Goal: Task Accomplishment & Management: Manage account settings

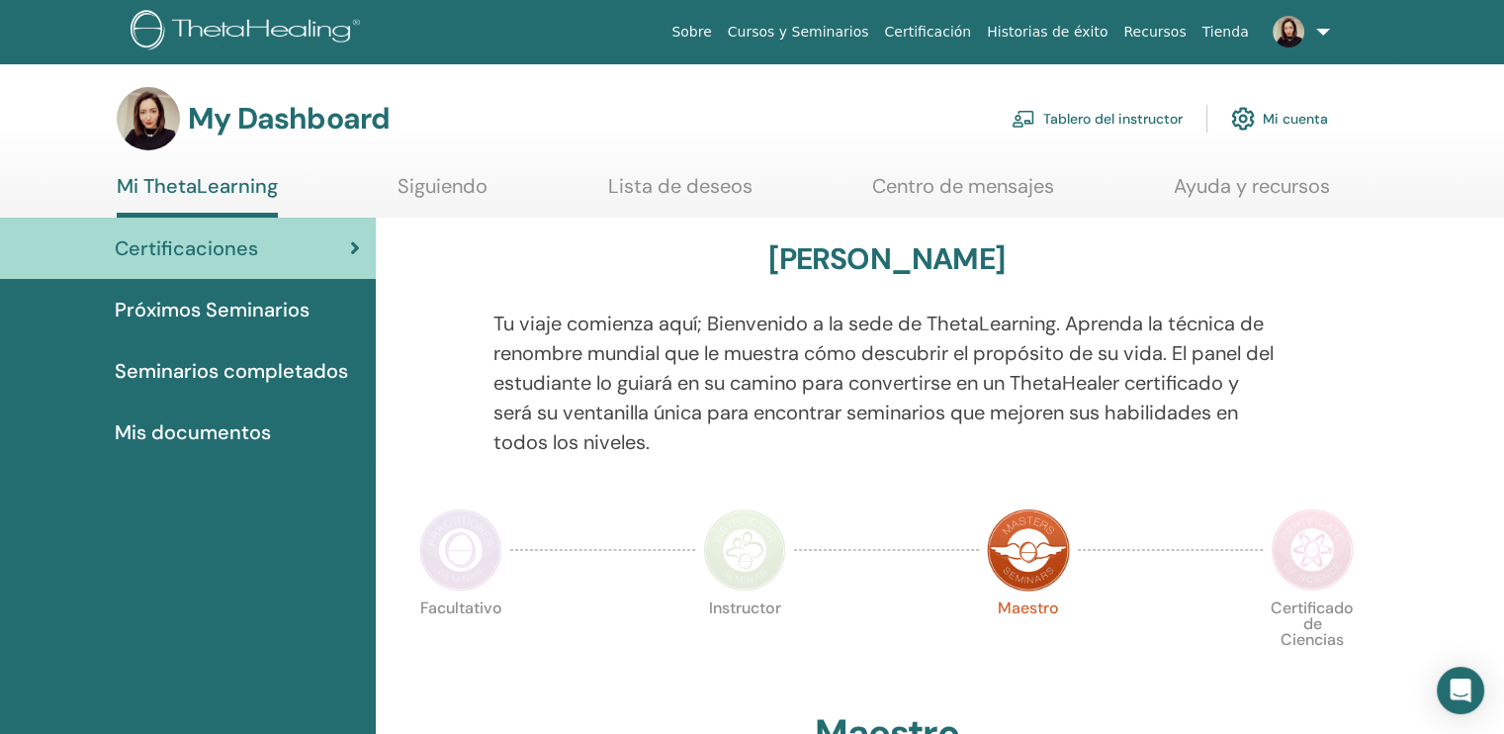
click at [1294, 128] on link "Mi cuenta" at bounding box center [1279, 119] width 97 height 44
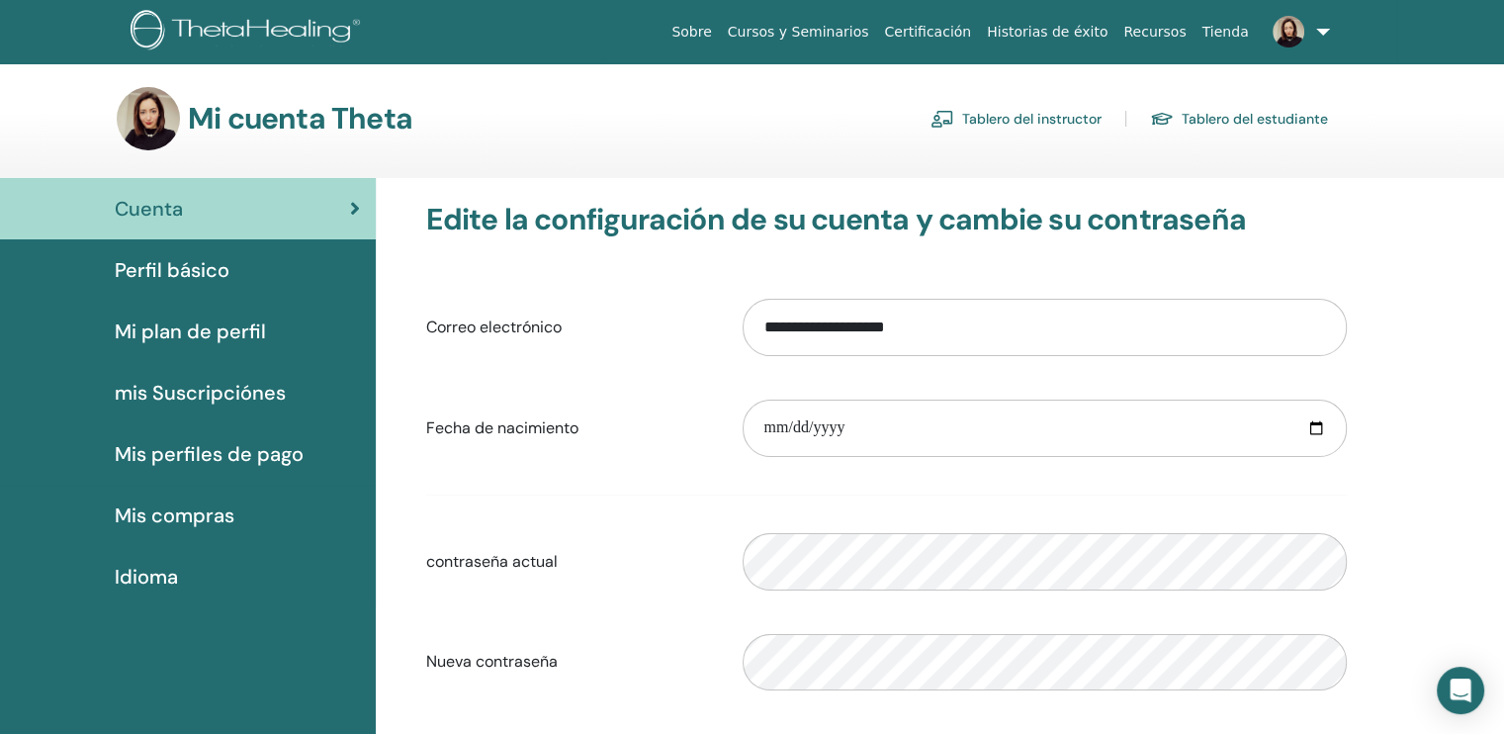
click at [231, 275] on div "Perfil básico" at bounding box center [188, 270] width 344 height 30
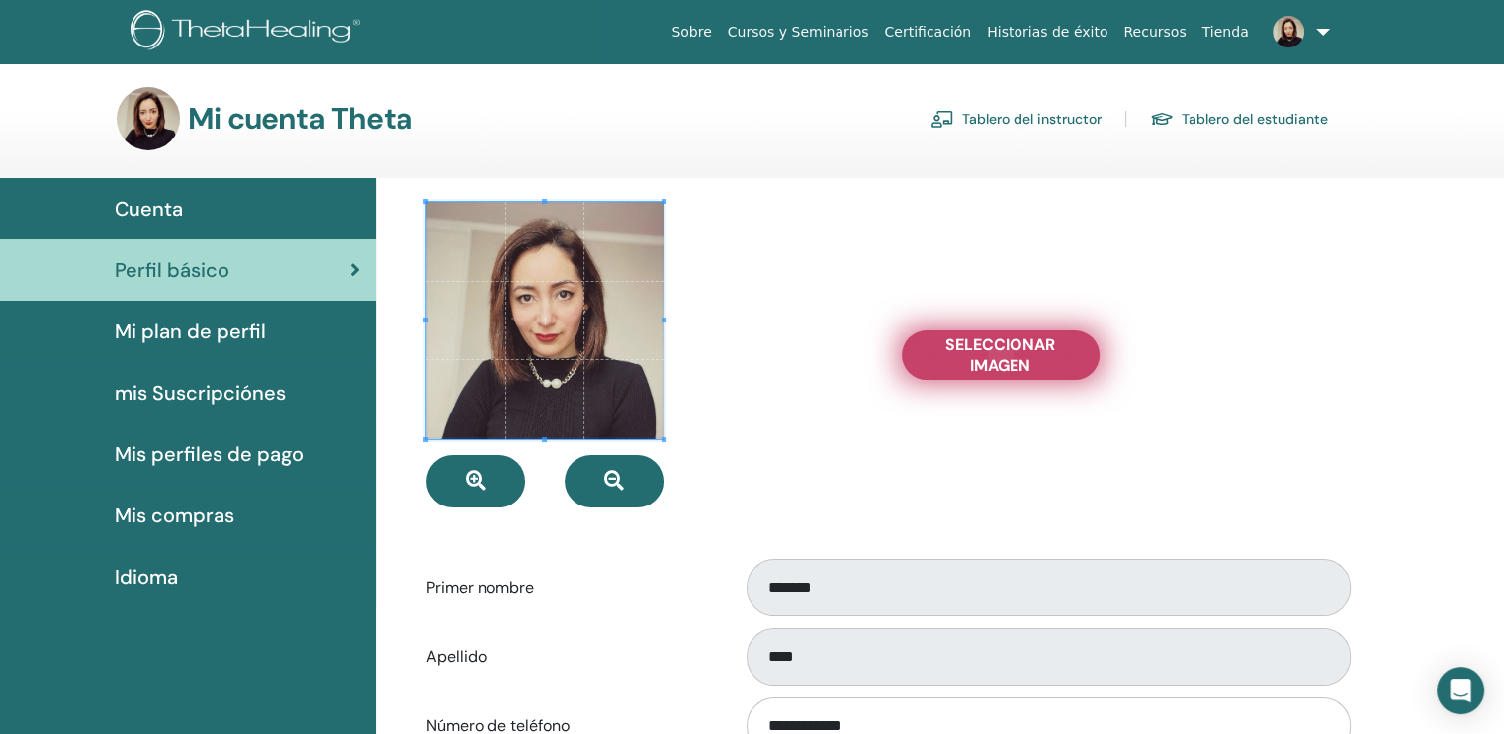
click at [969, 348] on span "Seleccionar imagen" at bounding box center [1001, 355] width 148 height 42
click at [988, 348] on input "Seleccionar imagen" at bounding box center [1001, 355] width 26 height 14
type input "**********"
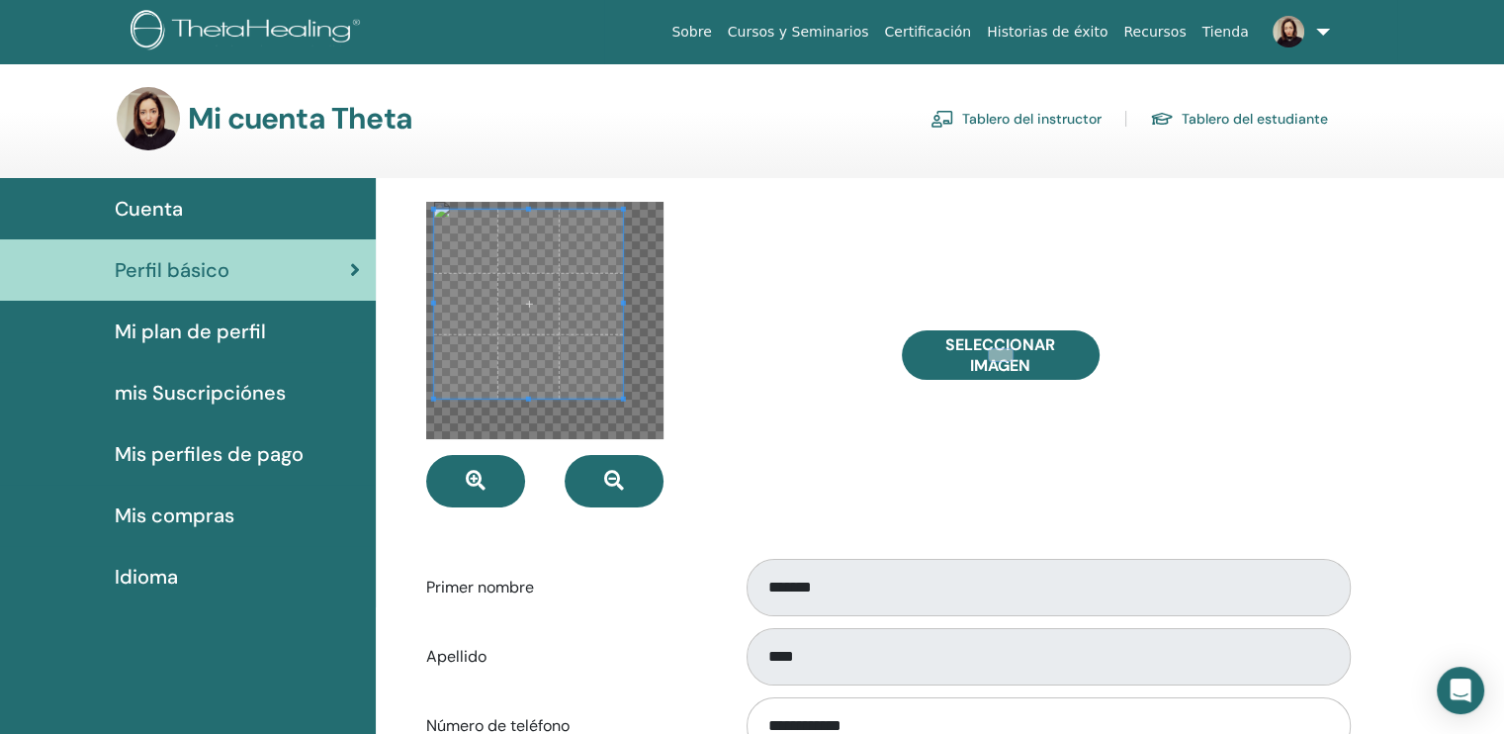
click at [623, 401] on span at bounding box center [623, 399] width 5 height 5
click at [591, 346] on span at bounding box center [538, 302] width 189 height 189
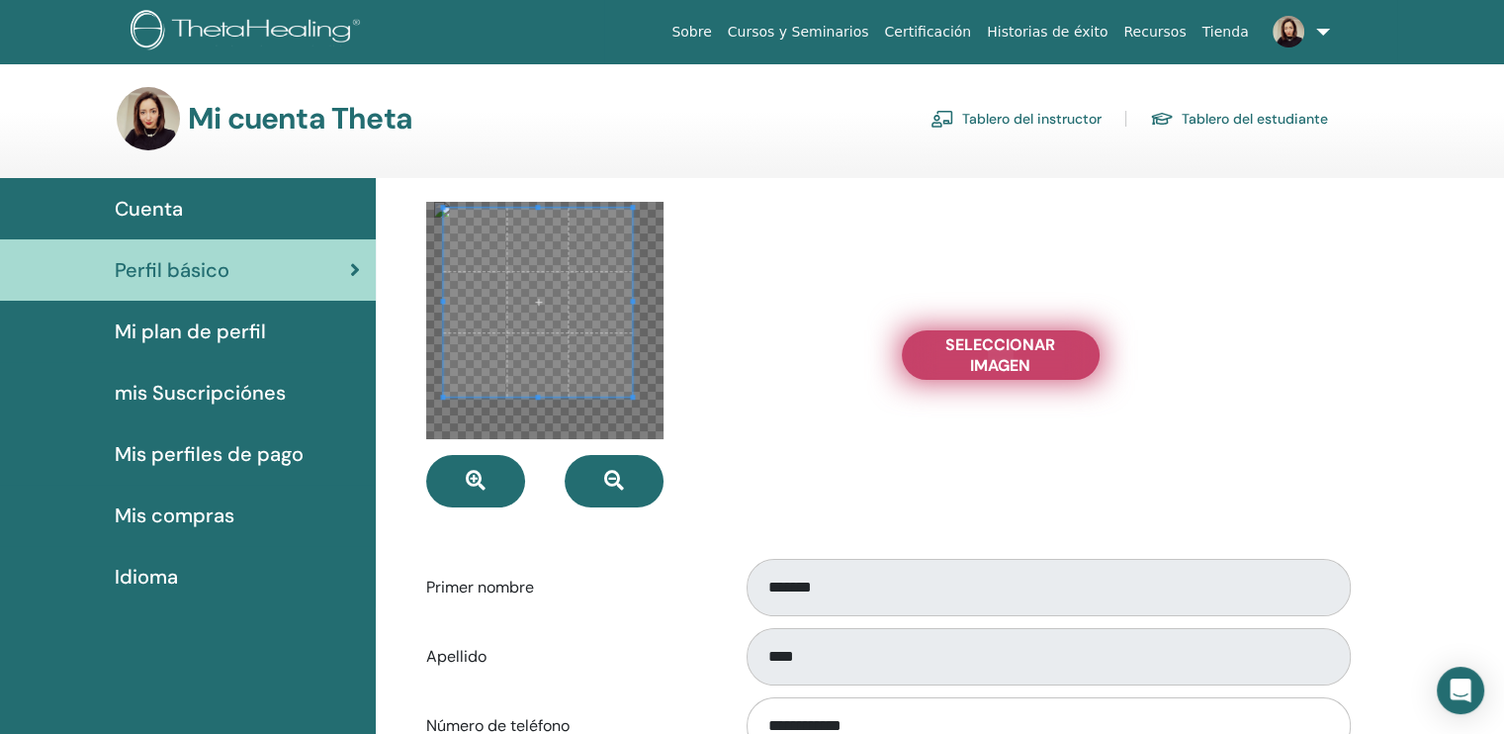
click at [987, 340] on span "Seleccionar imagen" at bounding box center [1001, 355] width 148 height 42
click at [988, 348] on input "Seleccionar imagen" at bounding box center [1001, 355] width 26 height 14
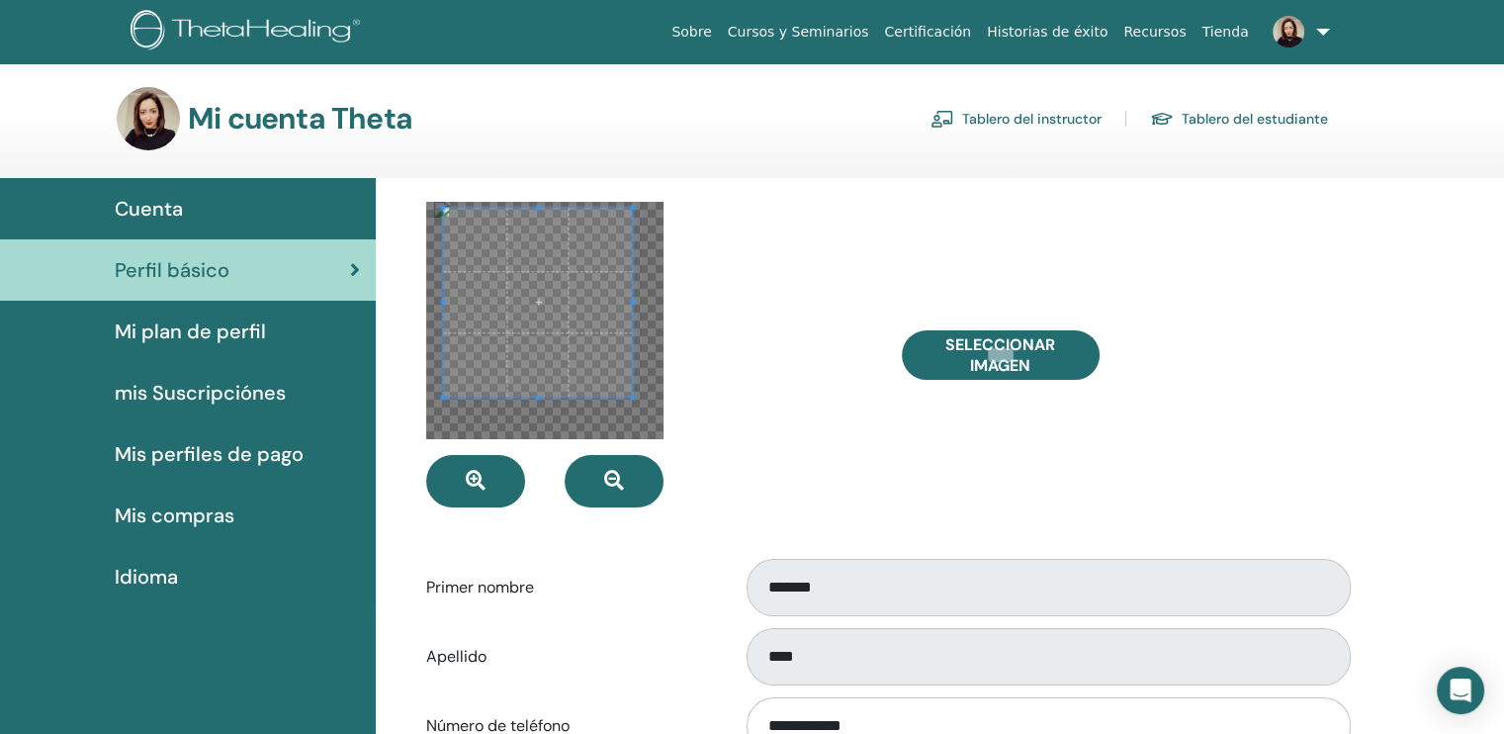
click at [811, 266] on div at bounding box center [648, 355] width 475 height 306
click at [619, 384] on span at bounding box center [616, 381] width 5 height 5
click at [545, 333] on span at bounding box center [537, 294] width 173 height 173
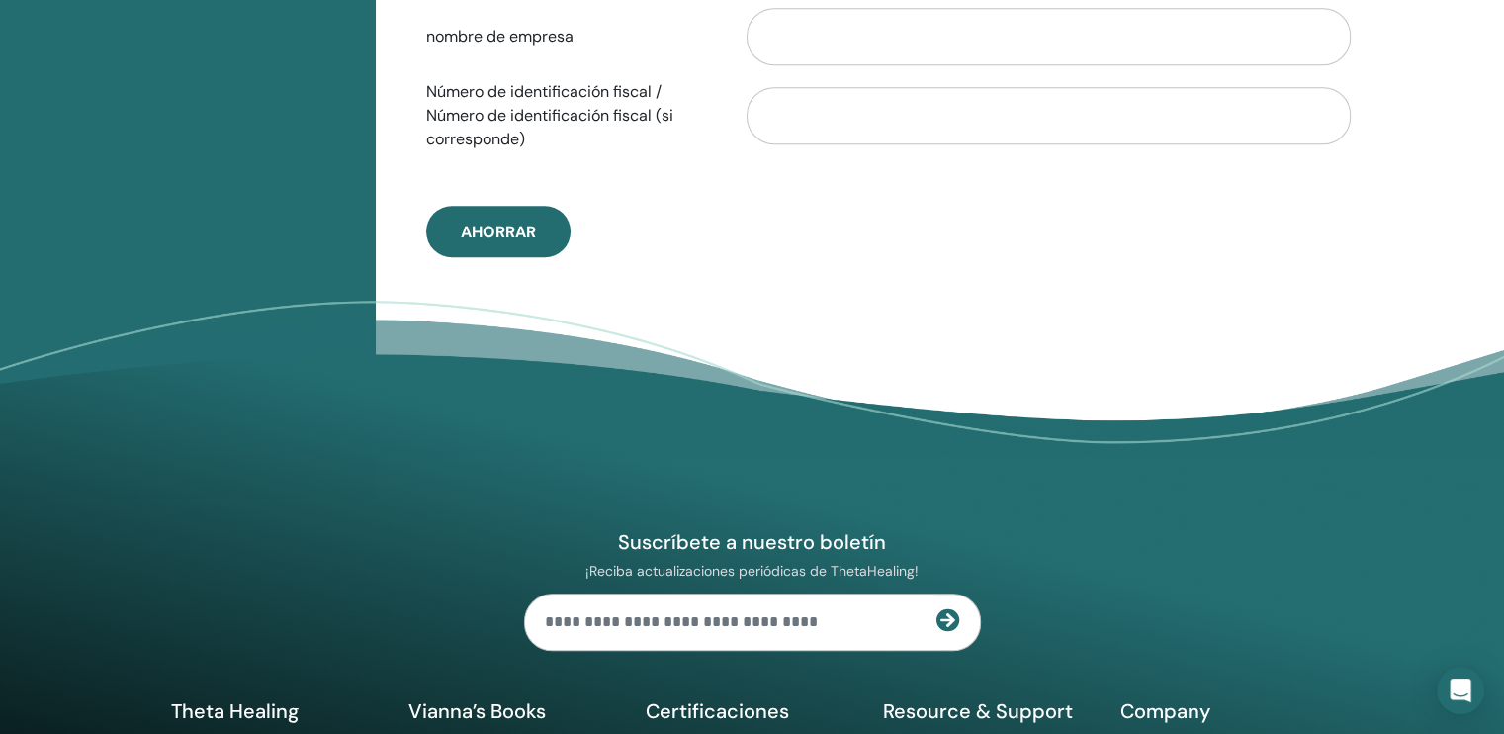
scroll to position [1183, 0]
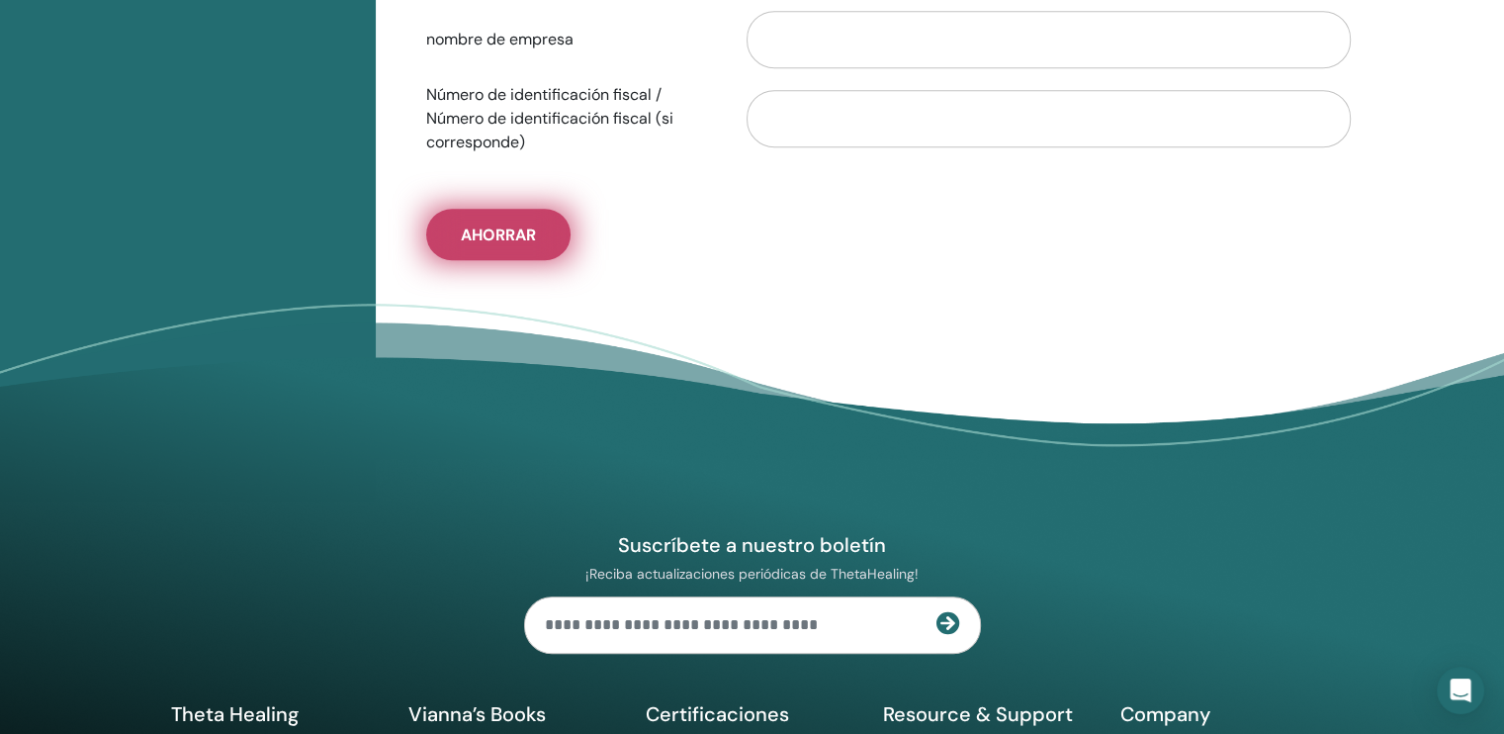
click at [482, 247] on button "Ahorrar" at bounding box center [498, 234] width 144 height 51
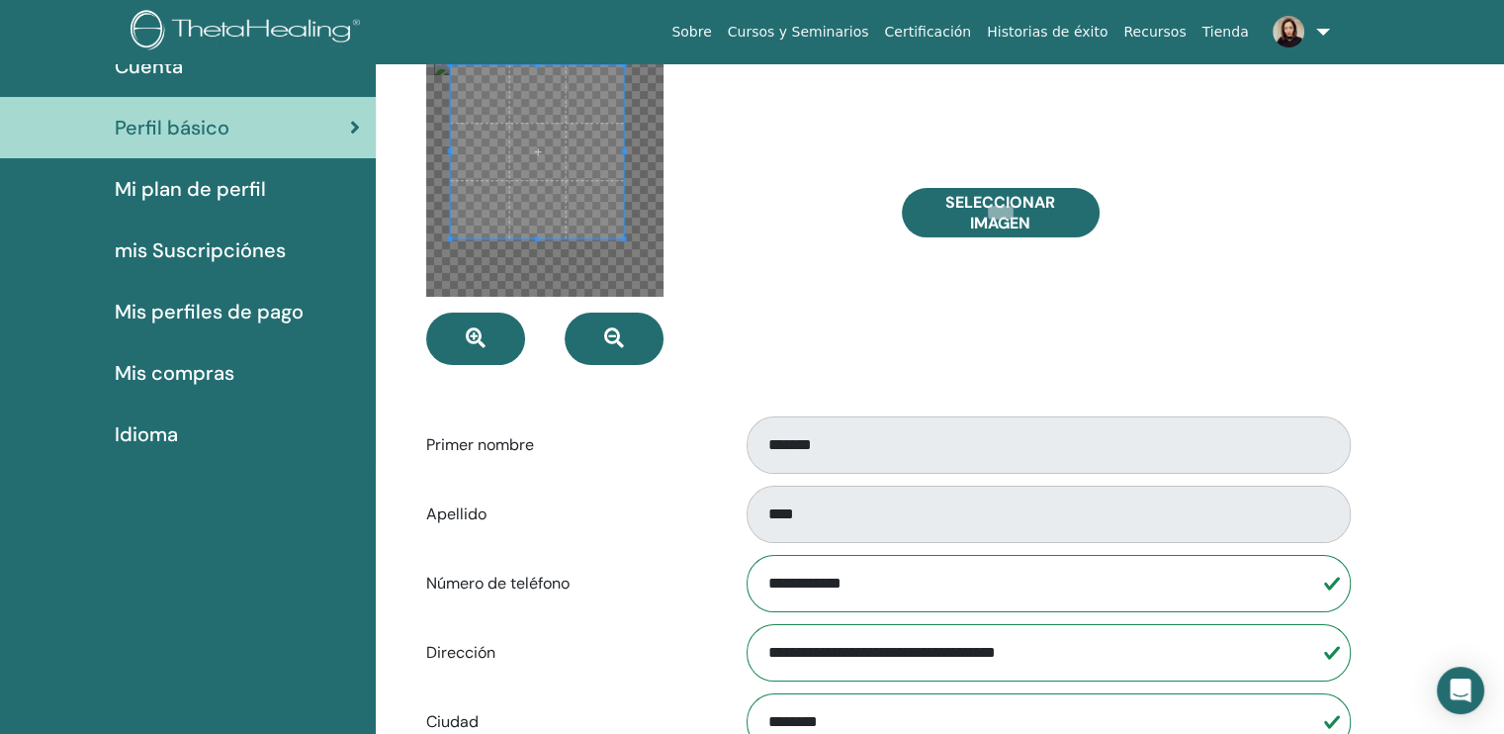
scroll to position [0, 0]
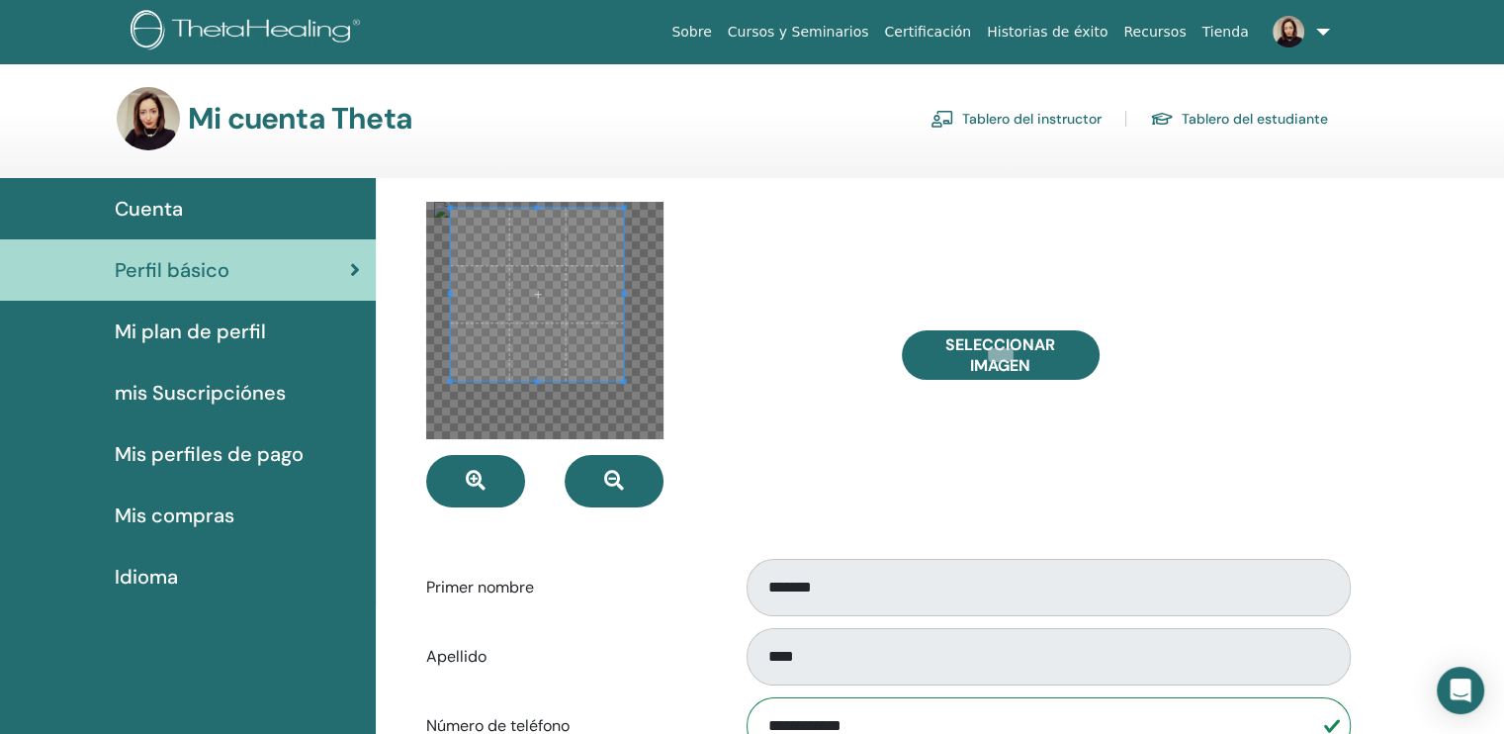
click at [1083, 480] on div "Seleccionar imagen" at bounding box center [1124, 355] width 475 height 306
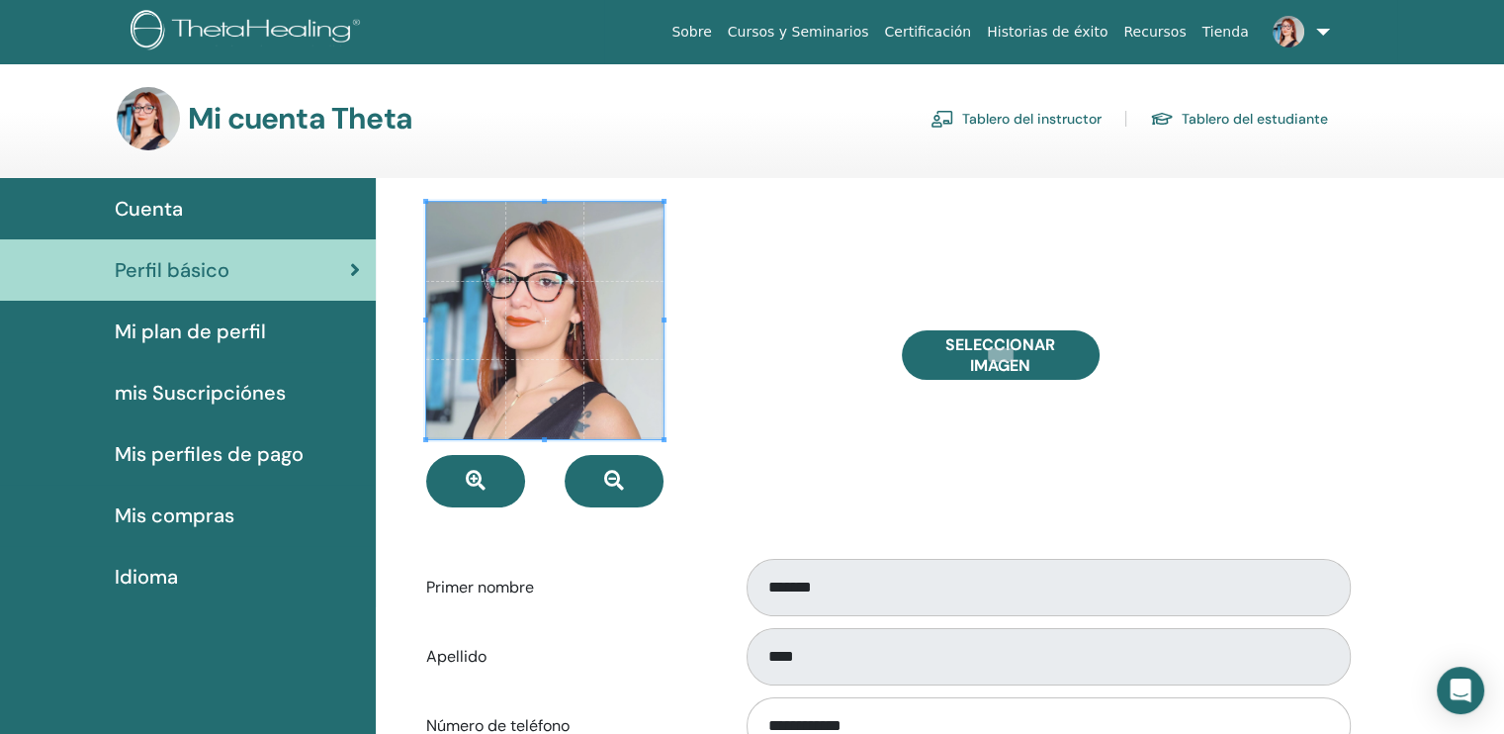
click at [1329, 33] on link at bounding box center [1297, 31] width 81 height 63
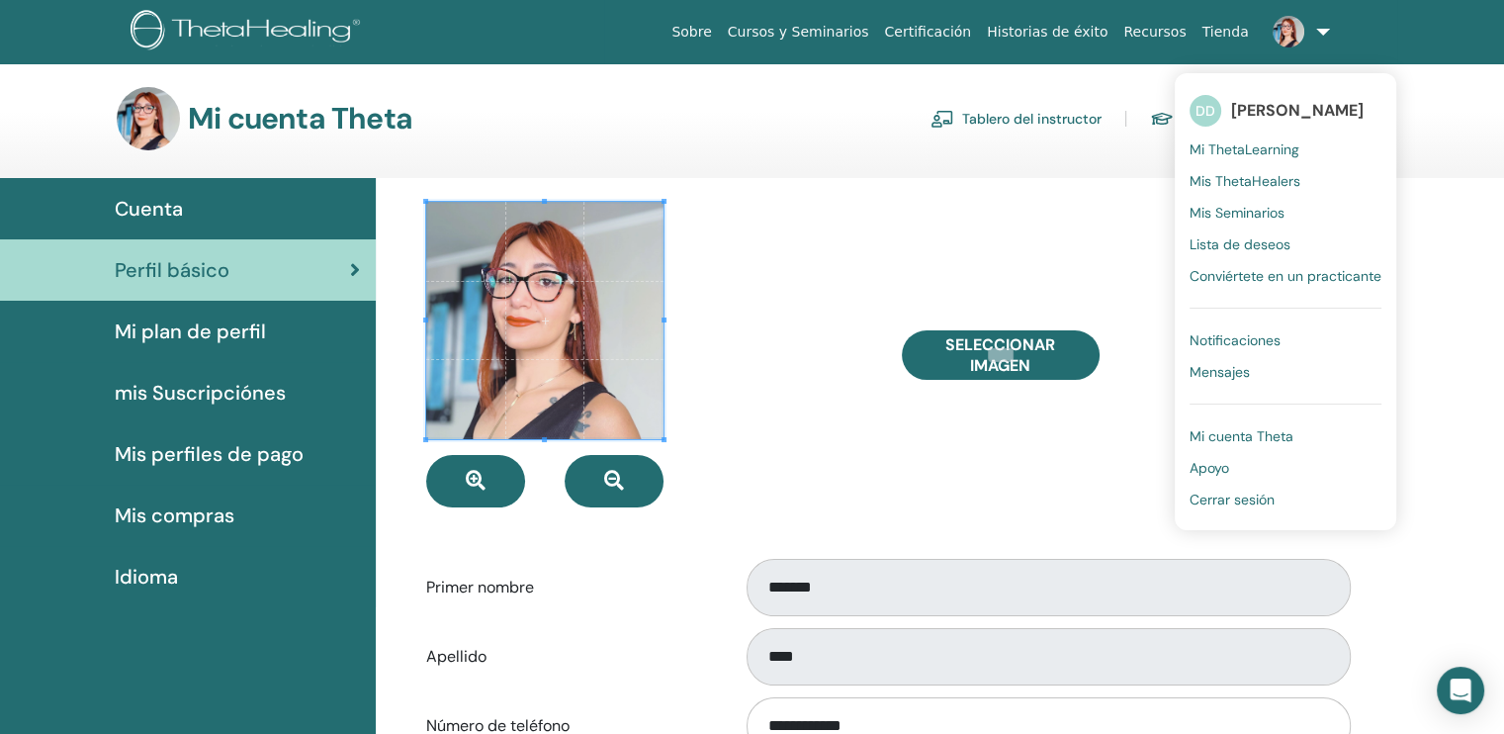
click at [1270, 100] on span "[PERSON_NAME]" at bounding box center [1297, 110] width 133 height 21
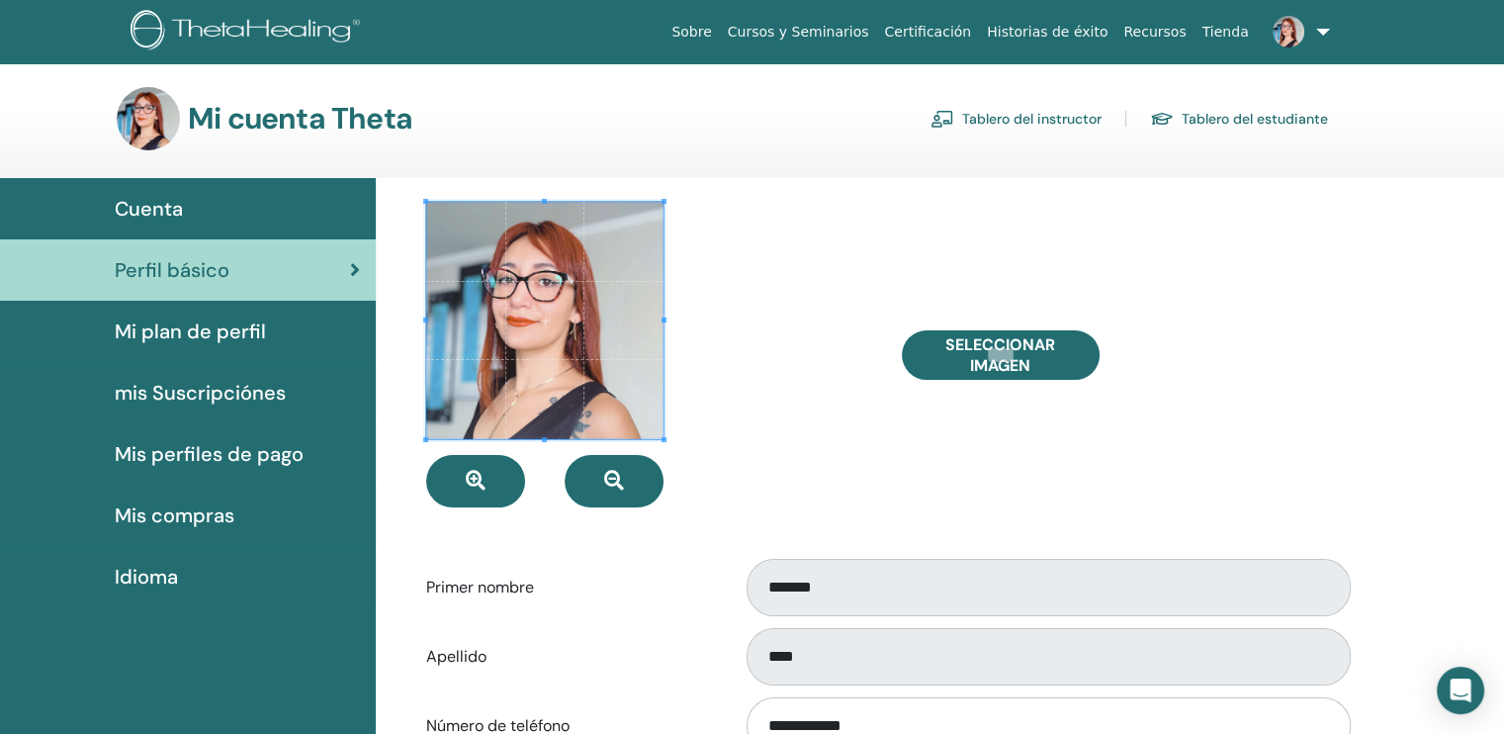
click at [190, 18] on img at bounding box center [249, 32] width 236 height 44
